Goal: Information Seeking & Learning: Find specific fact

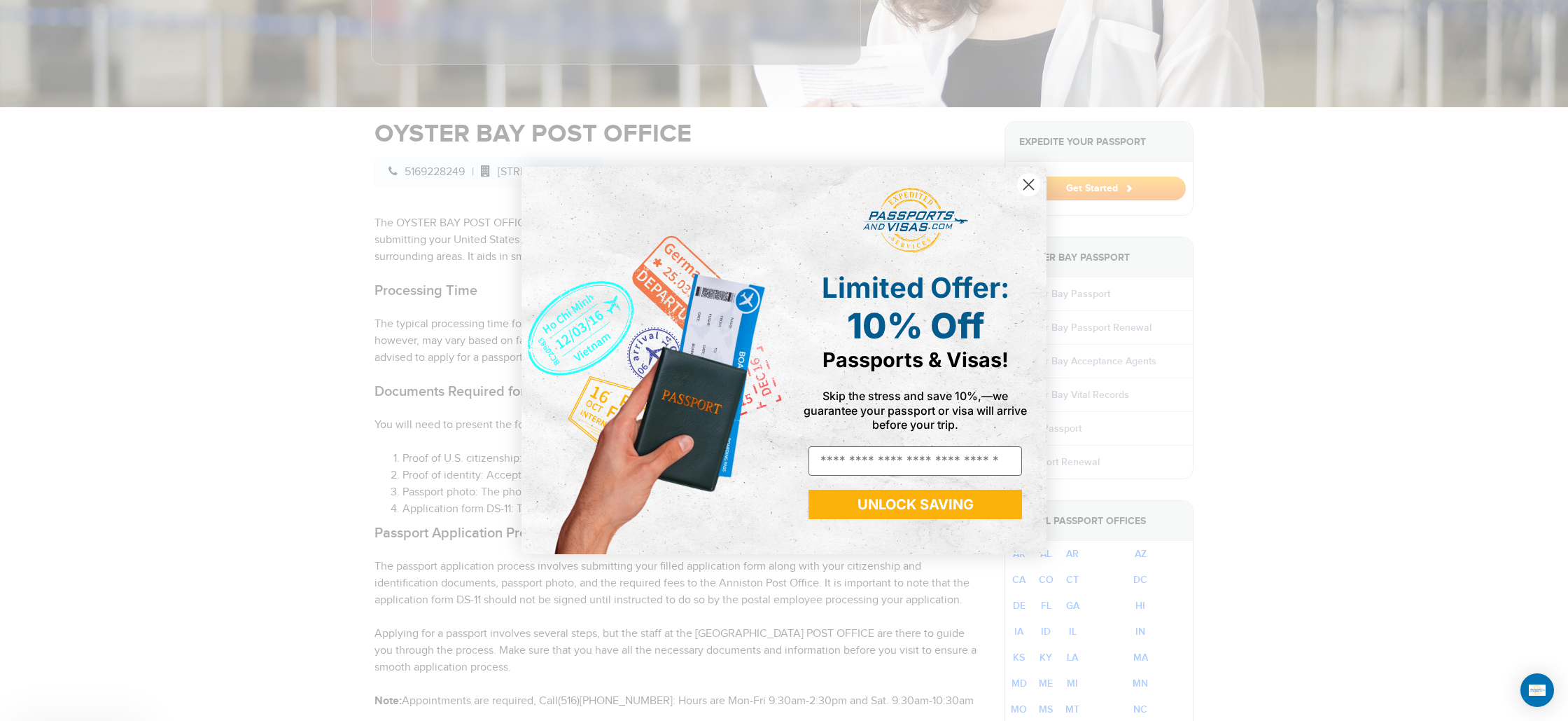
scroll to position [380, 0]
click at [1034, 186] on circle "Close dialog" at bounding box center [1028, 185] width 23 height 23
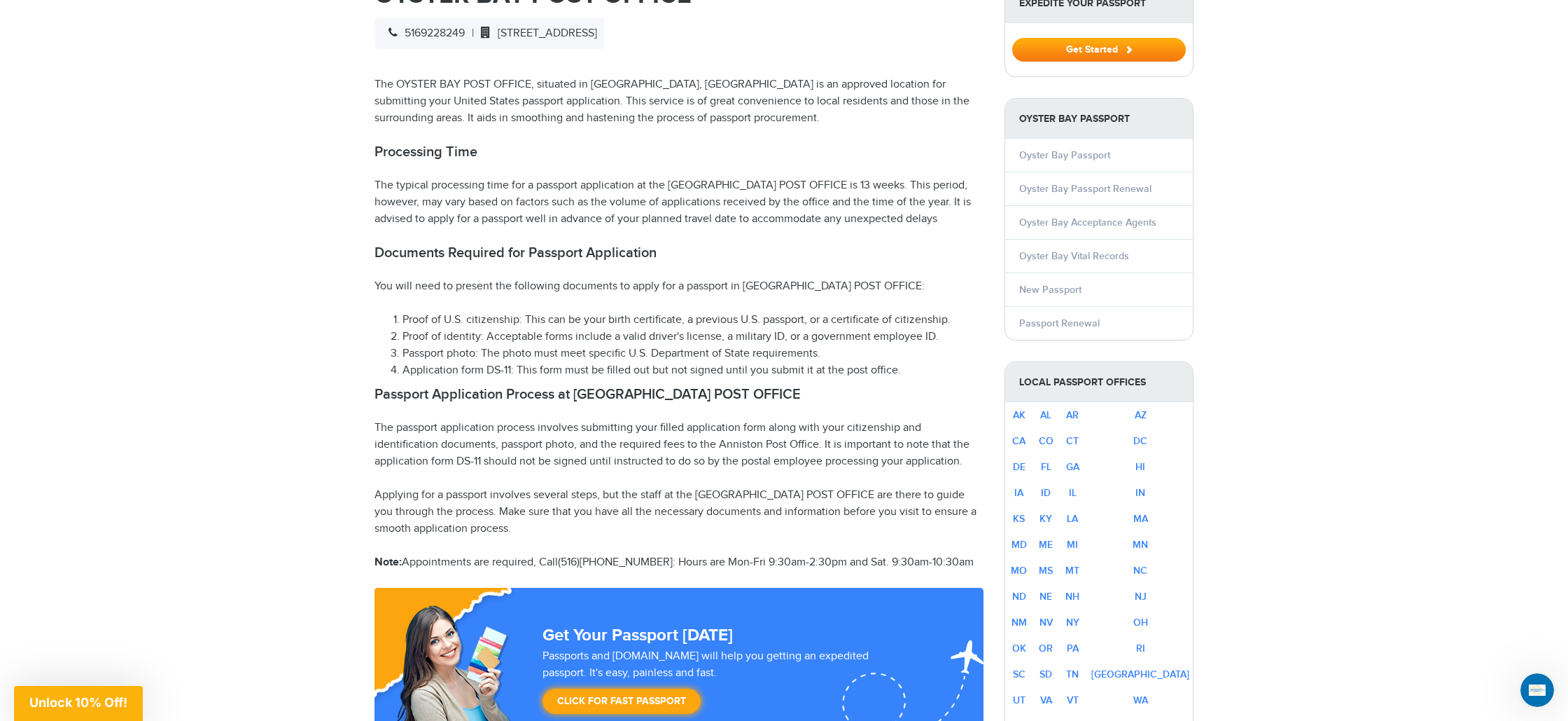
scroll to position [511, 0]
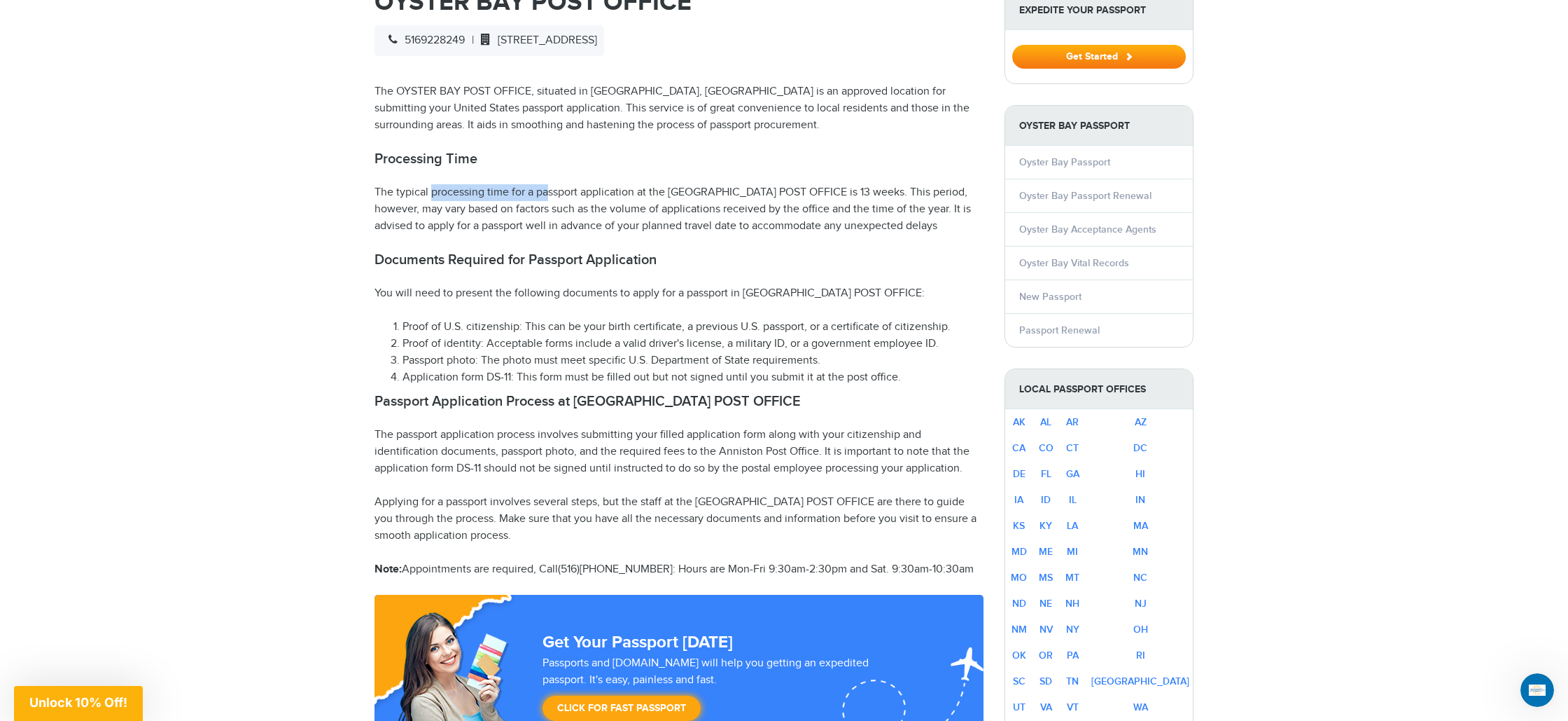
drag, startPoint x: 397, startPoint y: 194, endPoint x: 595, endPoint y: 200, distance: 198.1
click at [516, 197] on p "The typical processing time for a passport application at the [GEOGRAPHIC_DATA]…" at bounding box center [679, 210] width 609 height 51
drag, startPoint x: 823, startPoint y: 194, endPoint x: 861, endPoint y: 194, distance: 38.0
click at [866, 194] on p "The typical processing time for a passport application at the [GEOGRAPHIC_DATA]…" at bounding box center [679, 210] width 609 height 51
click at [821, 194] on p "The typical processing time for a passport application at the [GEOGRAPHIC_DATA]…" at bounding box center [679, 210] width 609 height 51
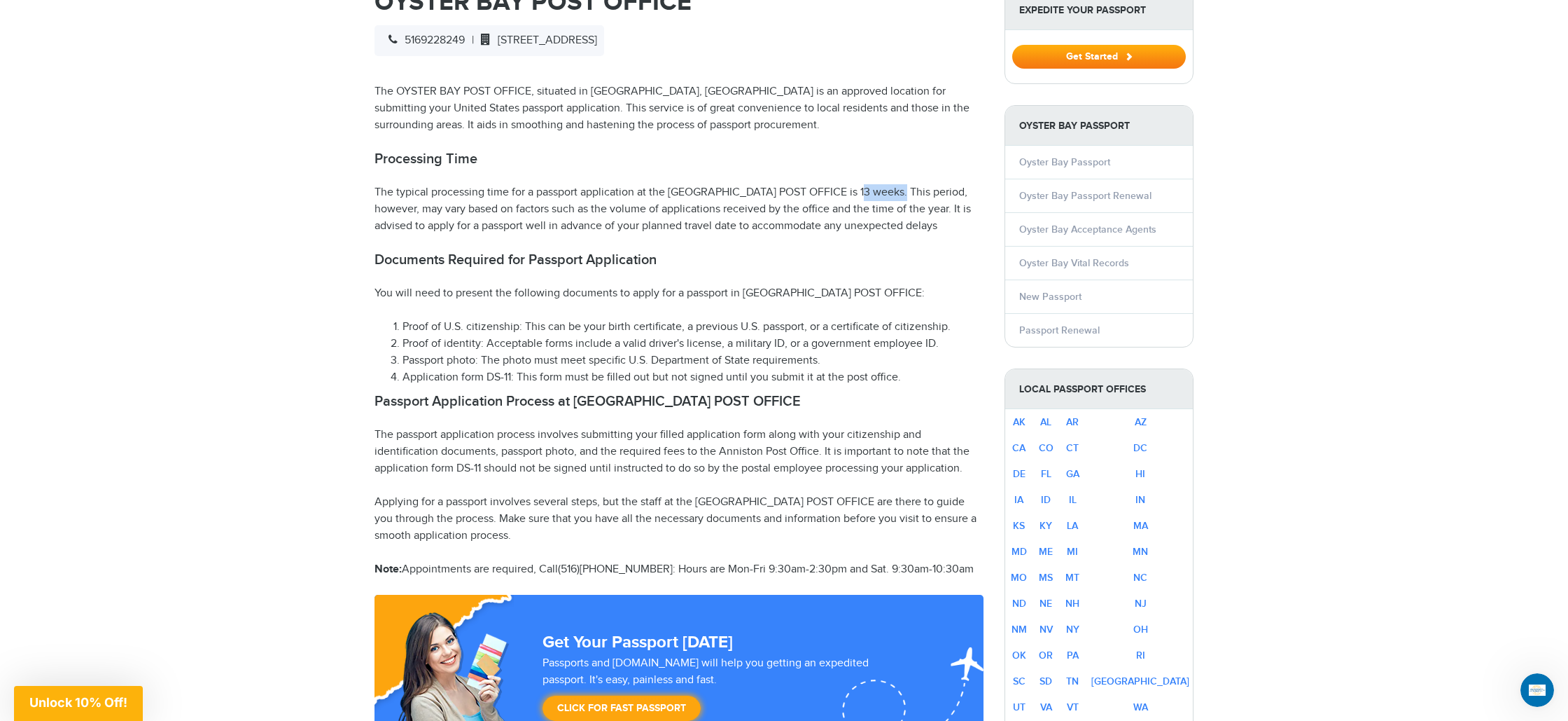
drag, startPoint x: 822, startPoint y: 194, endPoint x: 863, endPoint y: 194, distance: 41.0
click at [863, 194] on p "The typical processing time for a passport application at the [GEOGRAPHIC_DATA]…" at bounding box center [679, 210] width 609 height 51
click at [824, 202] on p "The typical processing time for a passport application at the [GEOGRAPHIC_DATA]…" at bounding box center [679, 210] width 609 height 51
drag, startPoint x: 819, startPoint y: 200, endPoint x: 864, endPoint y: 196, distance: 45.2
click at [864, 196] on p "The typical processing time for a passport application at the [GEOGRAPHIC_DATA]…" at bounding box center [679, 210] width 609 height 51
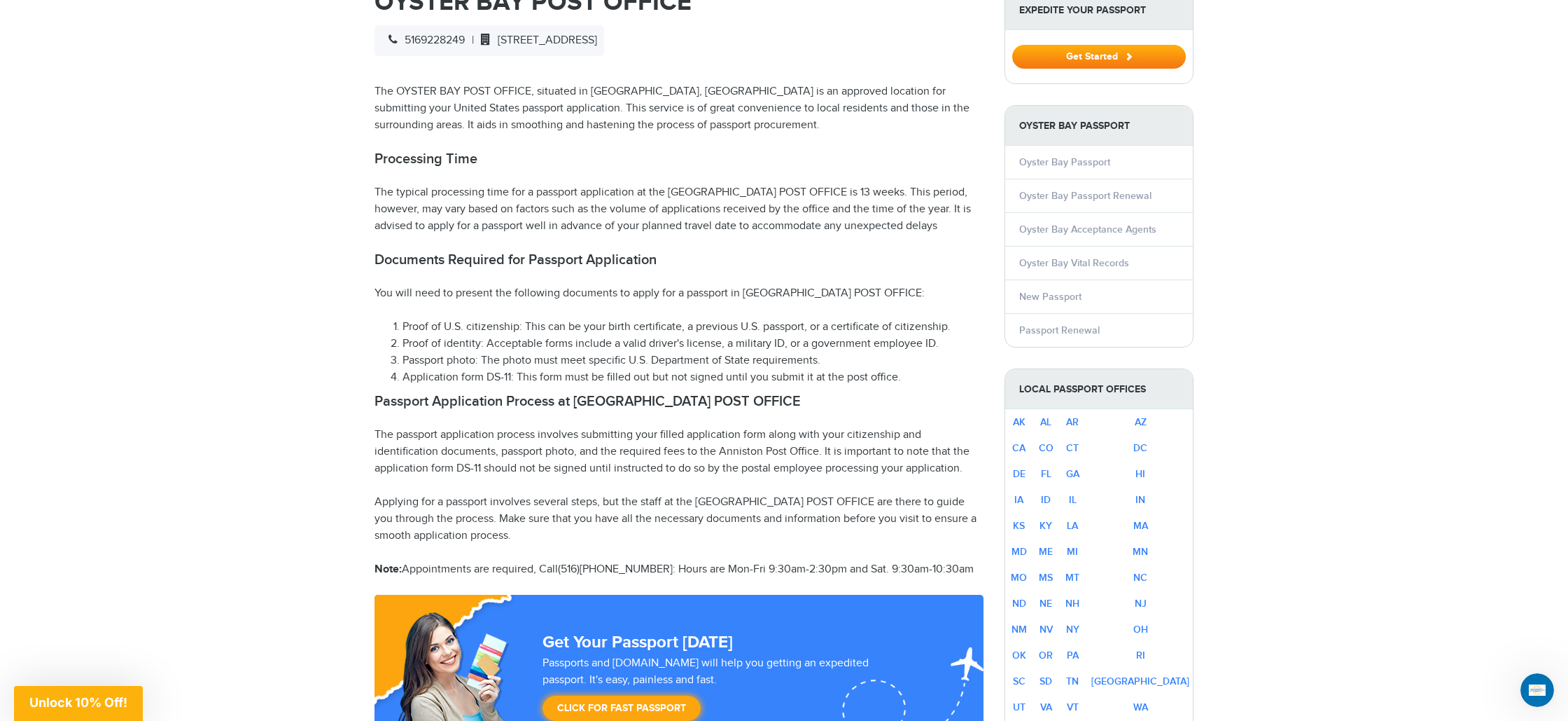
click at [840, 231] on p "The typical processing time for a passport application at the [GEOGRAPHIC_DATA]…" at bounding box center [679, 210] width 609 height 51
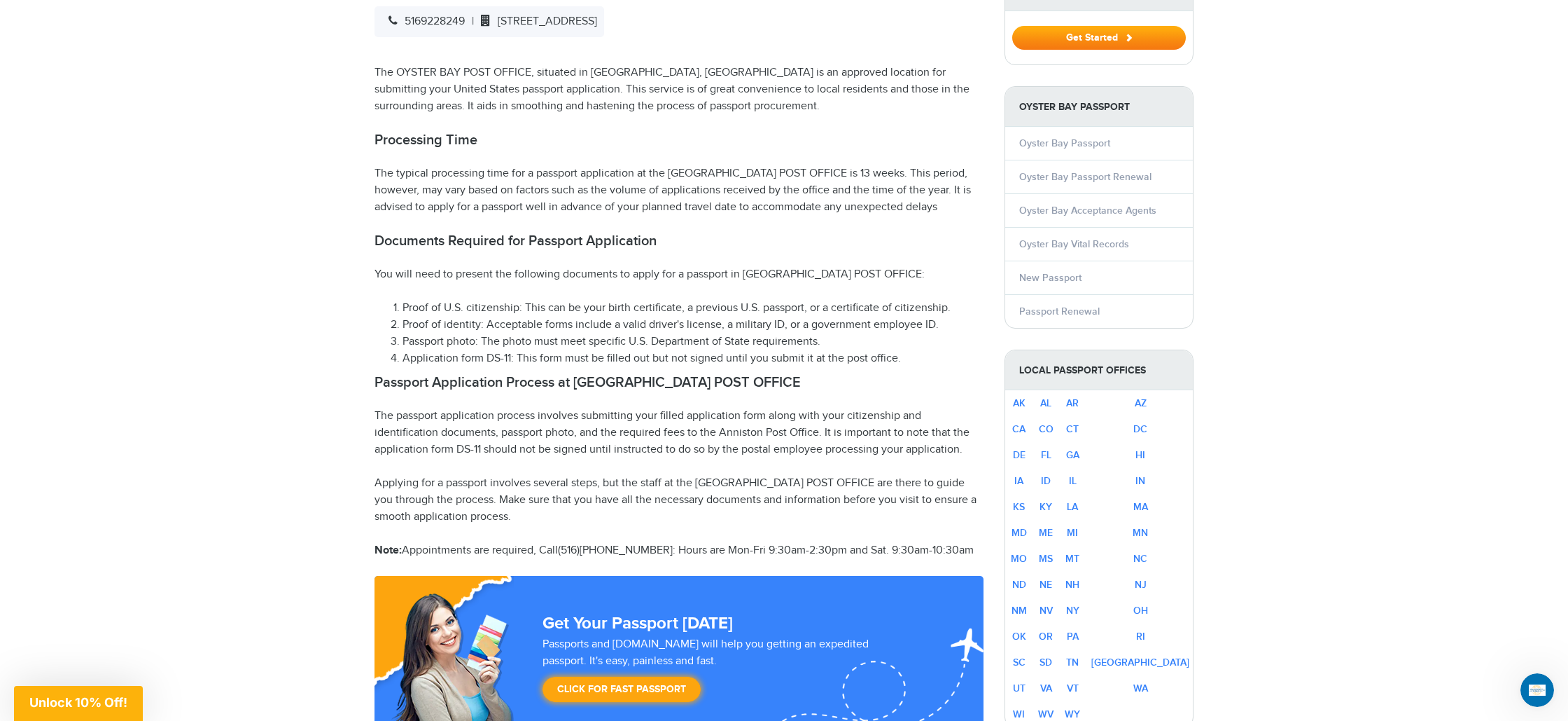
scroll to position [532, 0]
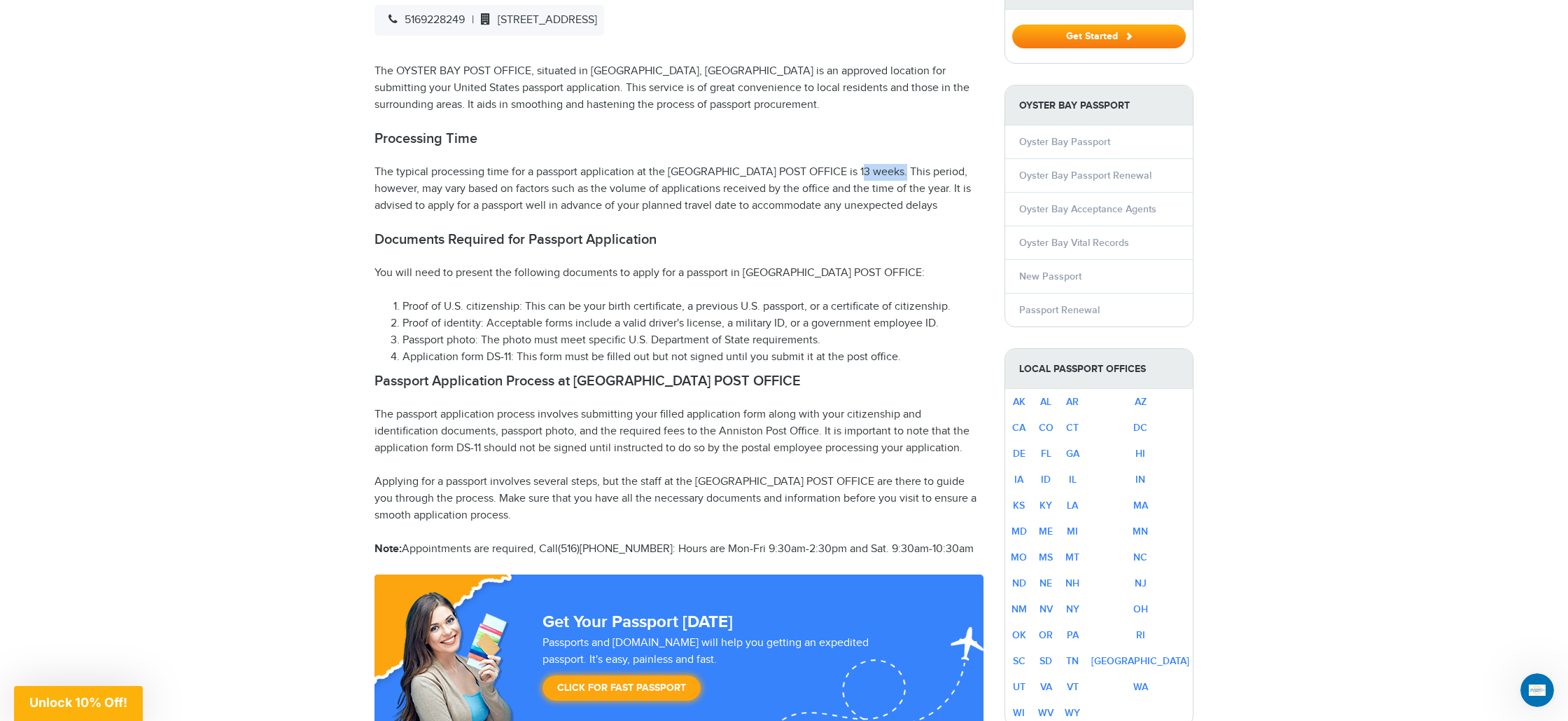
drag, startPoint x: 819, startPoint y: 172, endPoint x: 863, endPoint y: 178, distance: 44.4
click at [863, 178] on p "The typical processing time for a passport application at the [GEOGRAPHIC_DATA]…" at bounding box center [679, 189] width 609 height 51
click at [829, 180] on p "The typical processing time for a passport application at the [GEOGRAPHIC_DATA]…" at bounding box center [679, 189] width 609 height 51
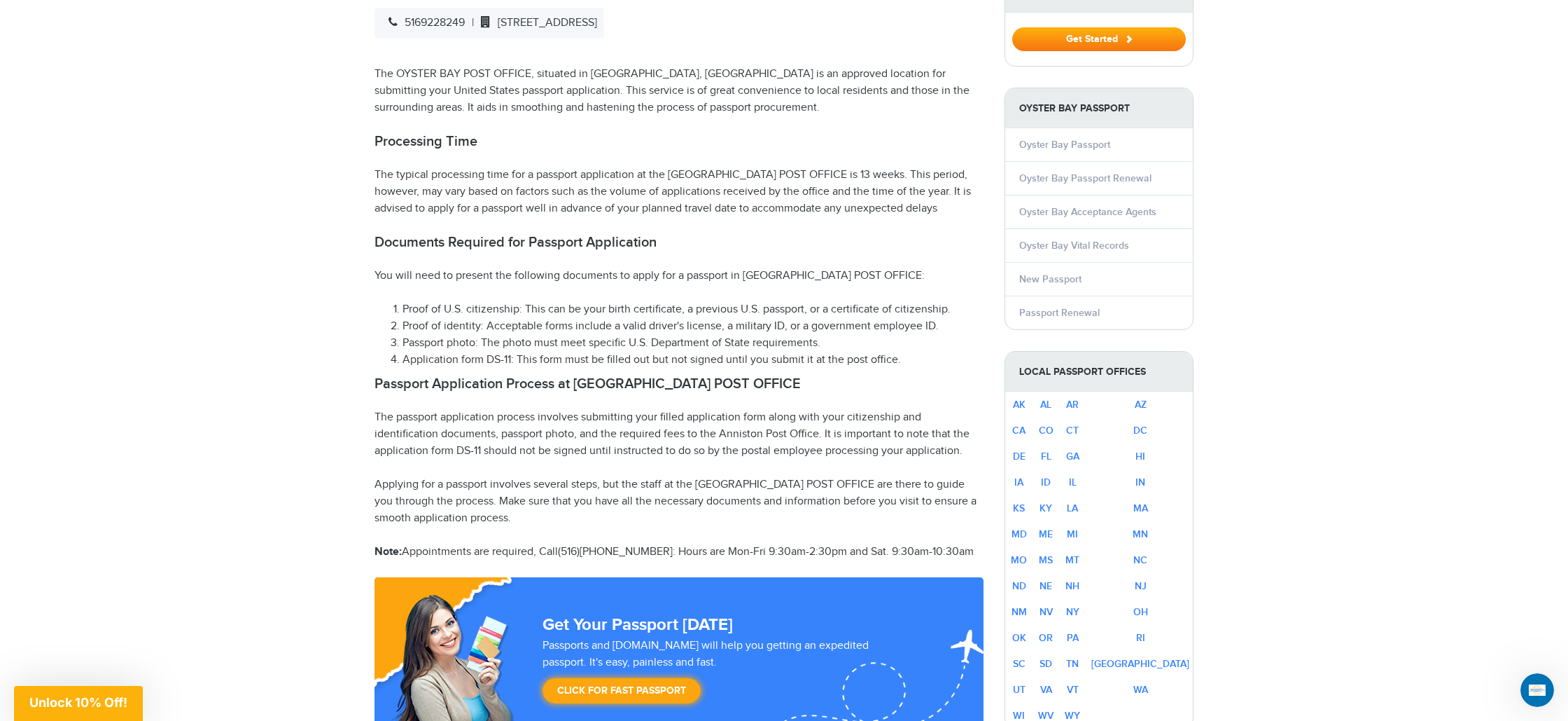
click at [671, 170] on p "The typical processing time for a passport application at the [GEOGRAPHIC_DATA]…" at bounding box center [679, 192] width 609 height 51
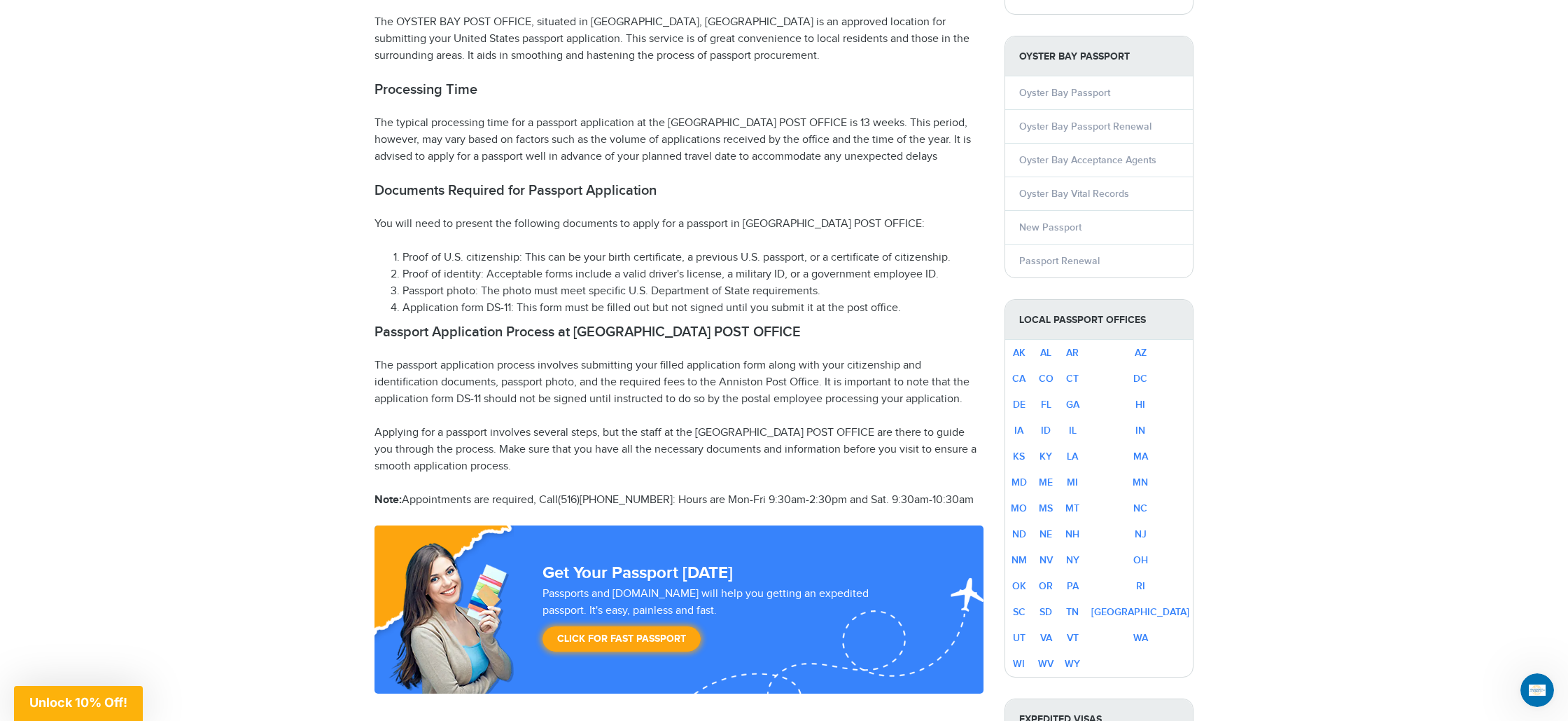
scroll to position [582, 0]
drag, startPoint x: 671, startPoint y: 121, endPoint x: 804, endPoint y: 129, distance: 133.2
click at [804, 129] on p "The typical processing time for a passport application at the [GEOGRAPHIC_DATA]…" at bounding box center [679, 139] width 609 height 51
drag, startPoint x: 818, startPoint y: 120, endPoint x: 871, endPoint y: 126, distance: 53.3
click at [871, 126] on p "The typical processing time for a passport application at the [GEOGRAPHIC_DATA]…" at bounding box center [679, 139] width 609 height 51
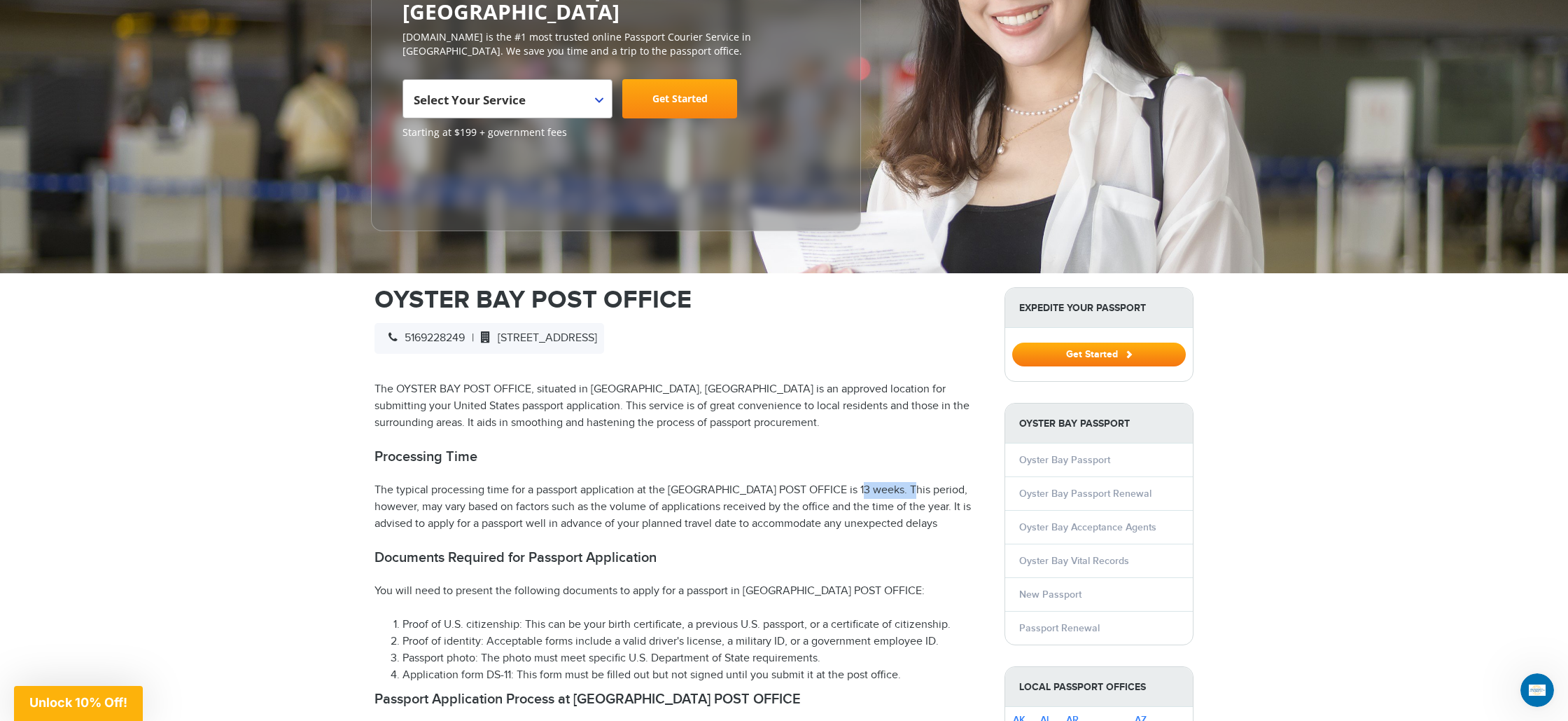
scroll to position [0, 0]
